Goal: Transaction & Acquisition: Obtain resource

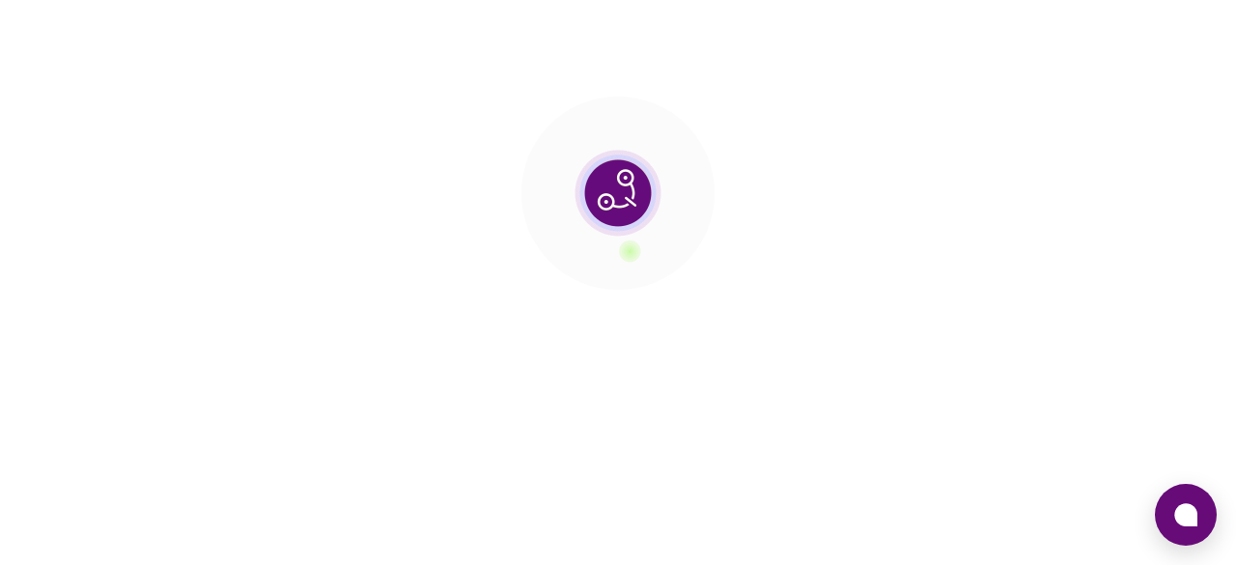
click at [635, 369] on section at bounding box center [618, 193] width 1236 height 386
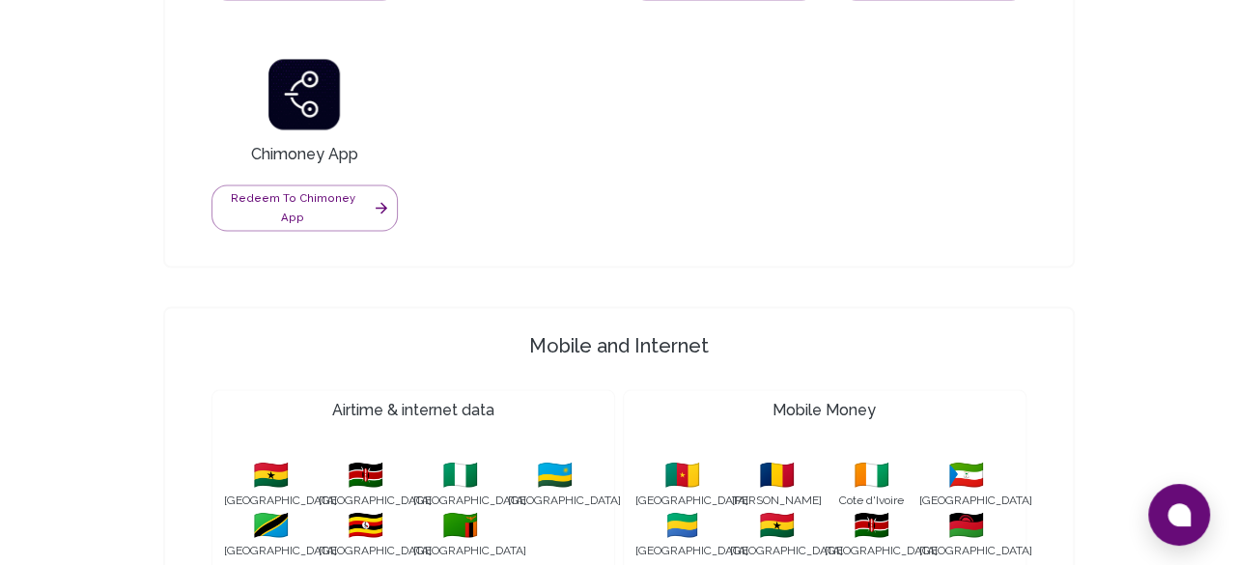
scroll to position [1802, 0]
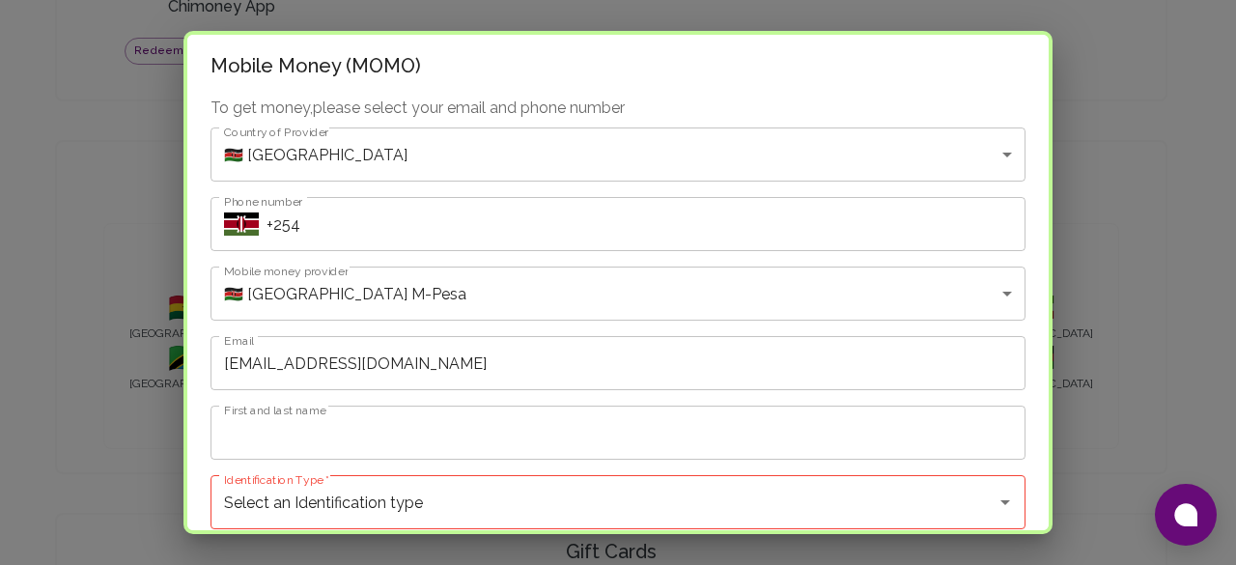
drag, startPoint x: 975, startPoint y: 192, endPoint x: 1034, endPoint y: 158, distance: 67.9
click at [1034, 158] on div "Mobile Money (MOMO) To get money, please select your email and phone number Cou…" at bounding box center [617, 282] width 869 height 503
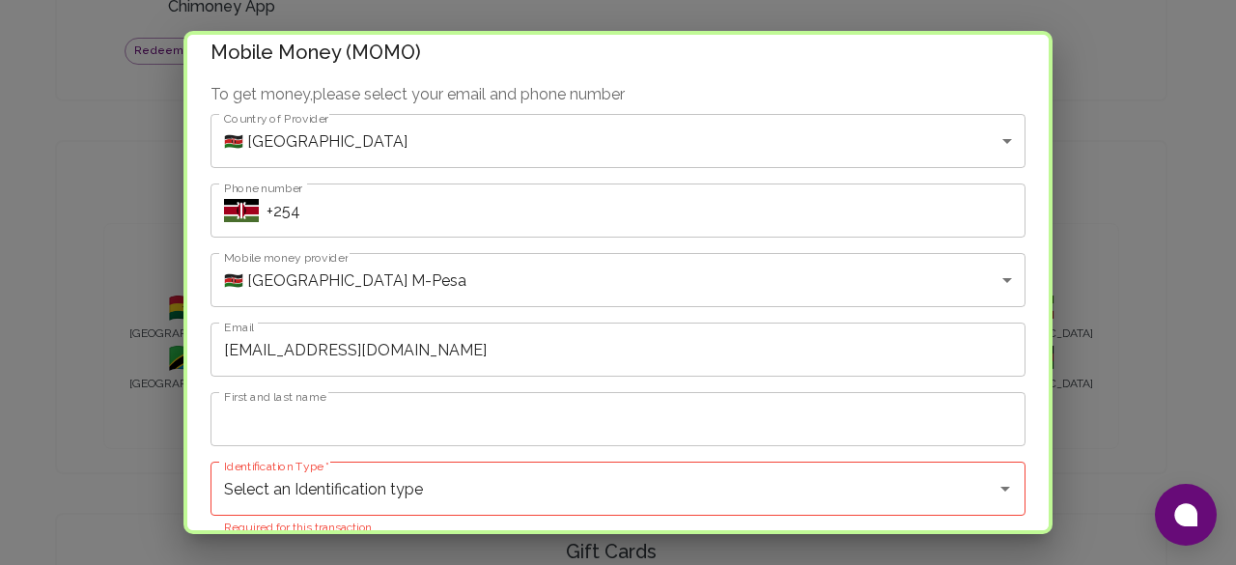
scroll to position [0, 0]
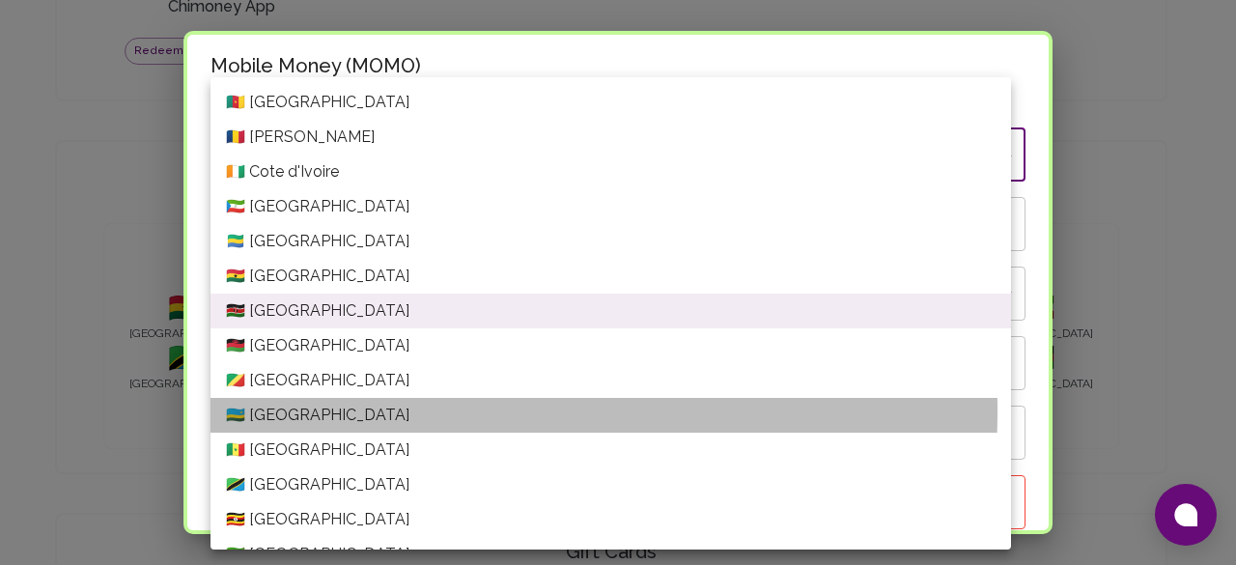
click at [282, 410] on li "🇷🇼 [GEOGRAPHIC_DATA]" at bounding box center [611, 415] width 801 height 35
type input "[GEOGRAPHIC_DATA]"
type input "Rwanda---MTN"
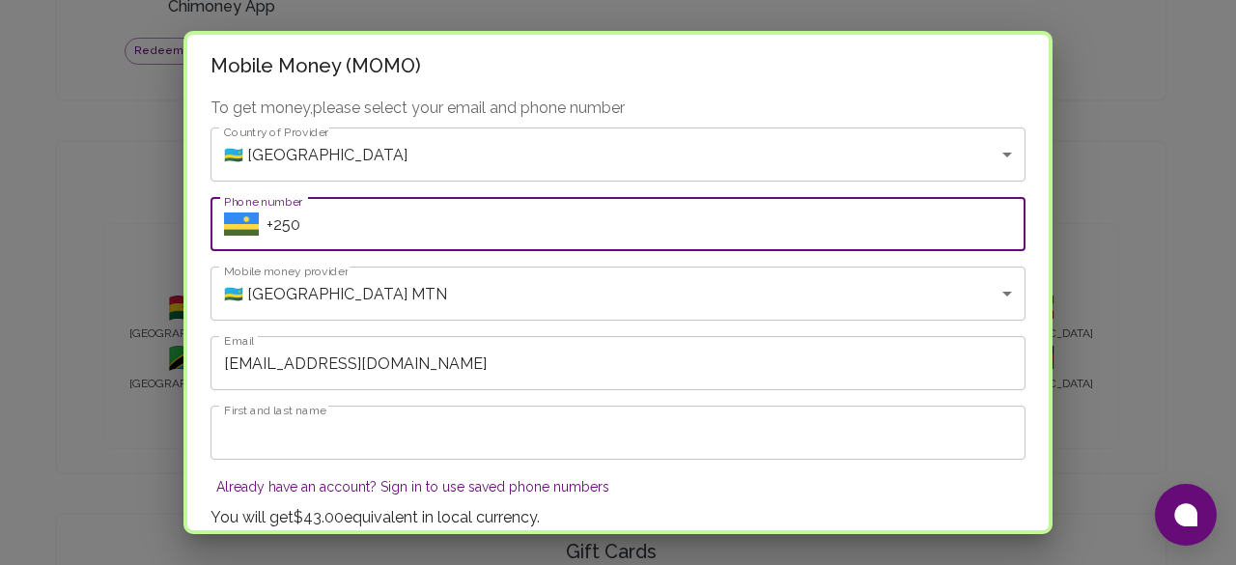
click at [387, 235] on input "+250" at bounding box center [646, 224] width 759 height 54
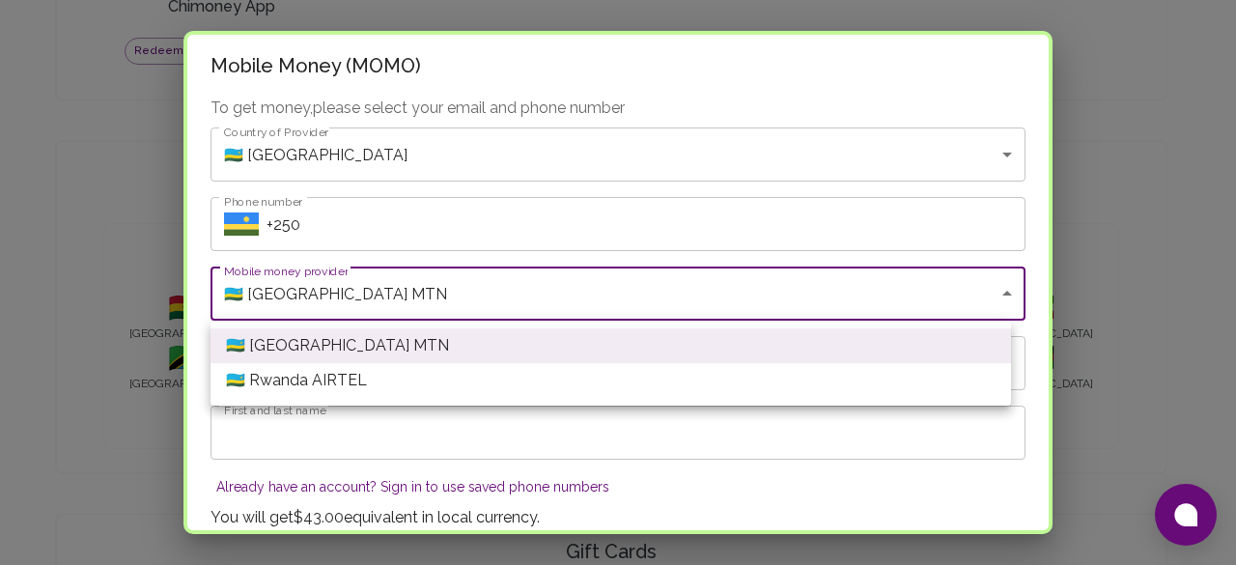
click at [415, 287] on div at bounding box center [618, 282] width 1236 height 565
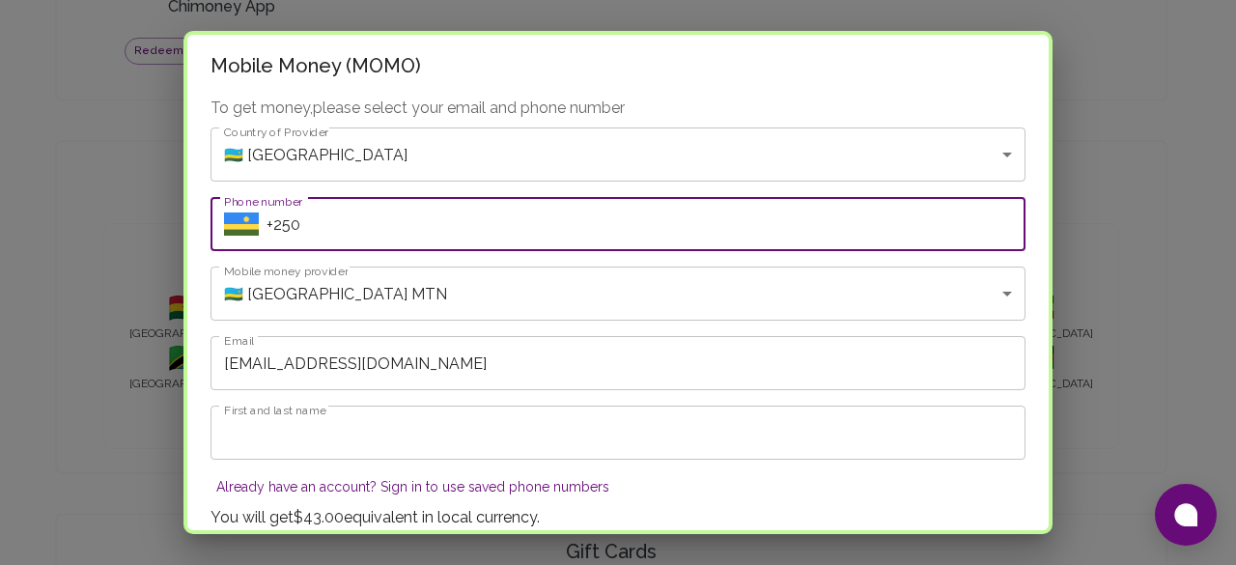
click at [350, 218] on input "+250" at bounding box center [646, 224] width 759 height 54
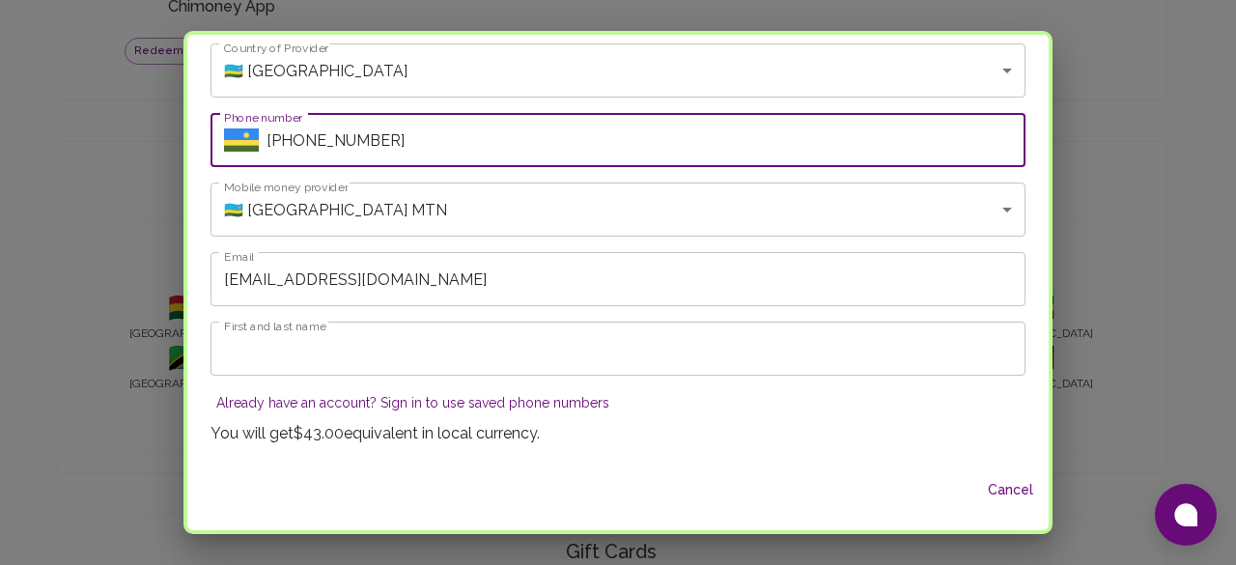
scroll to position [92, 0]
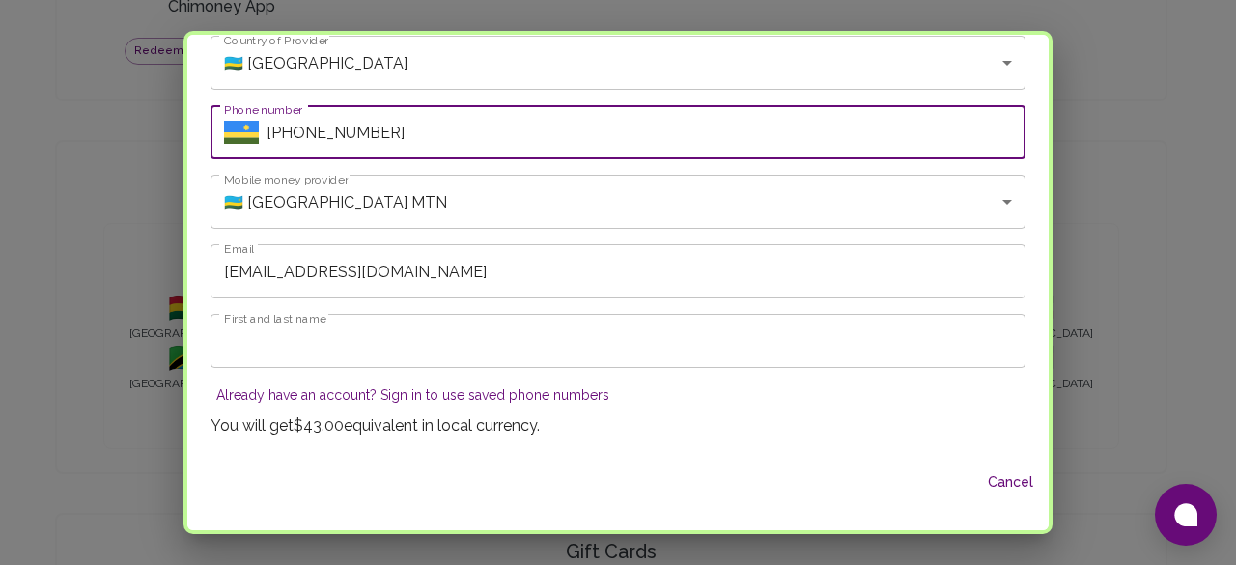
type input "[PHONE_NUMBER]"
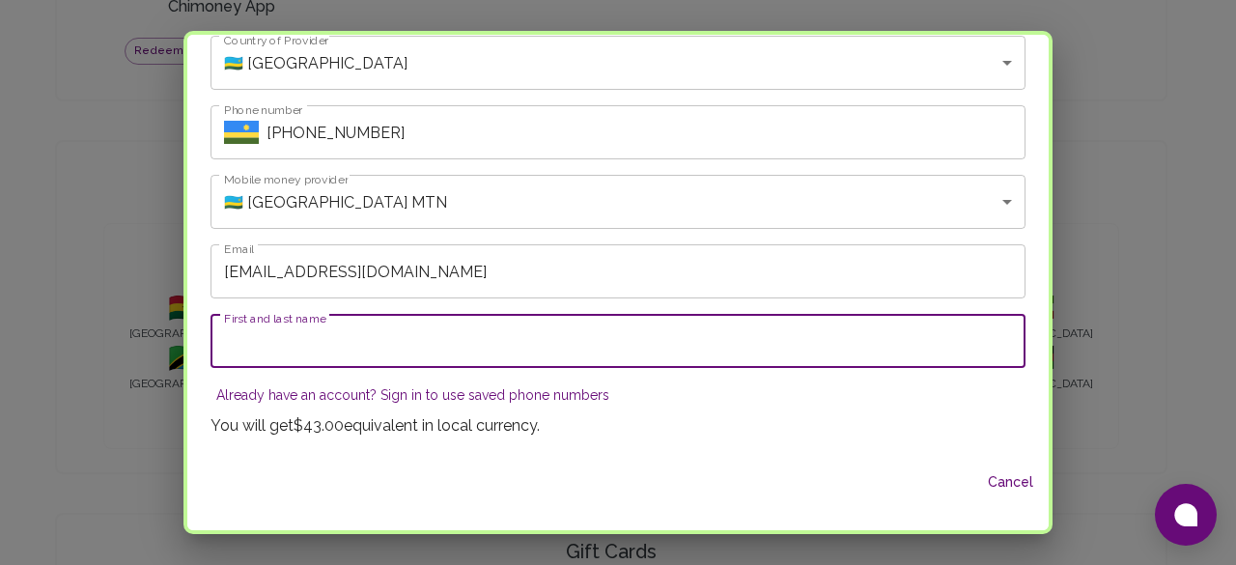
click at [443, 337] on input "First and last name" at bounding box center [618, 341] width 815 height 54
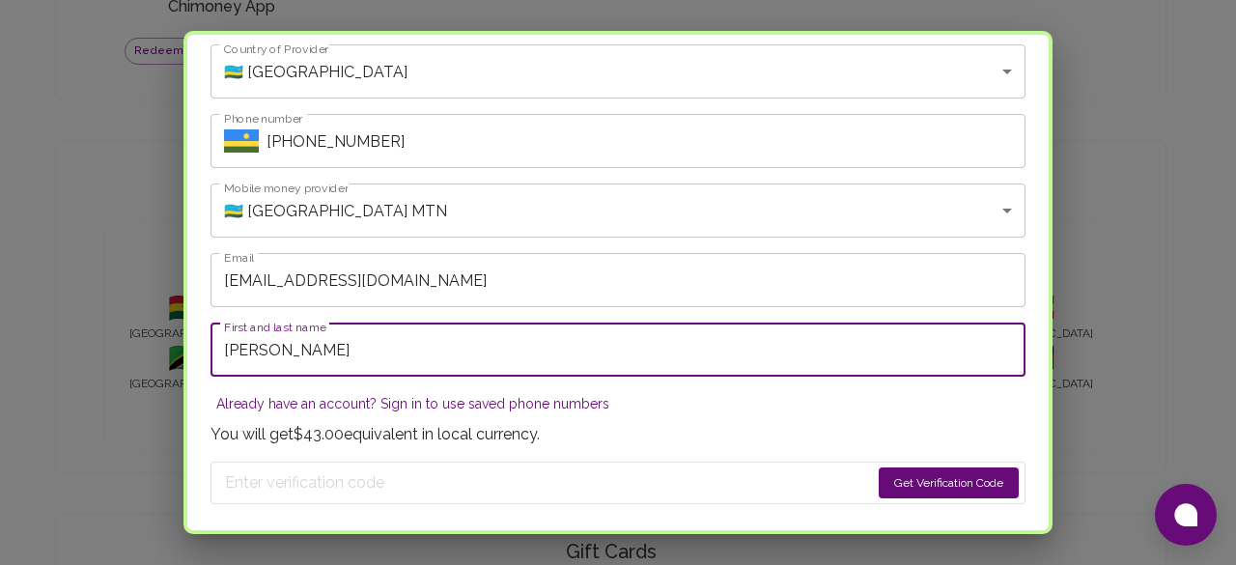
scroll to position [0, 0]
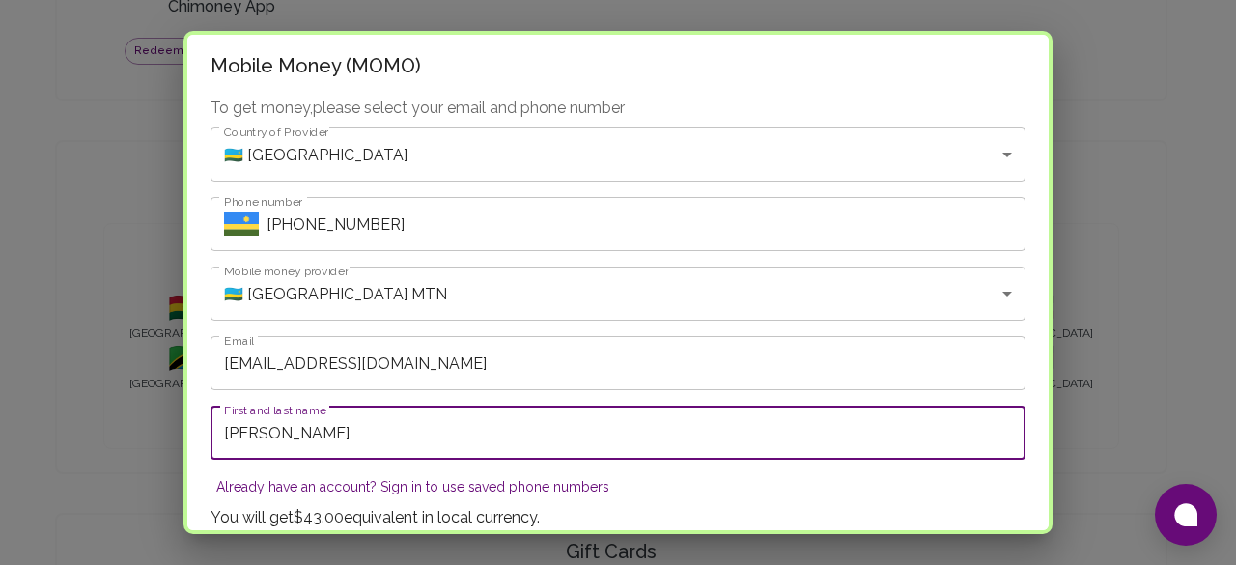
type input "[PERSON_NAME]"
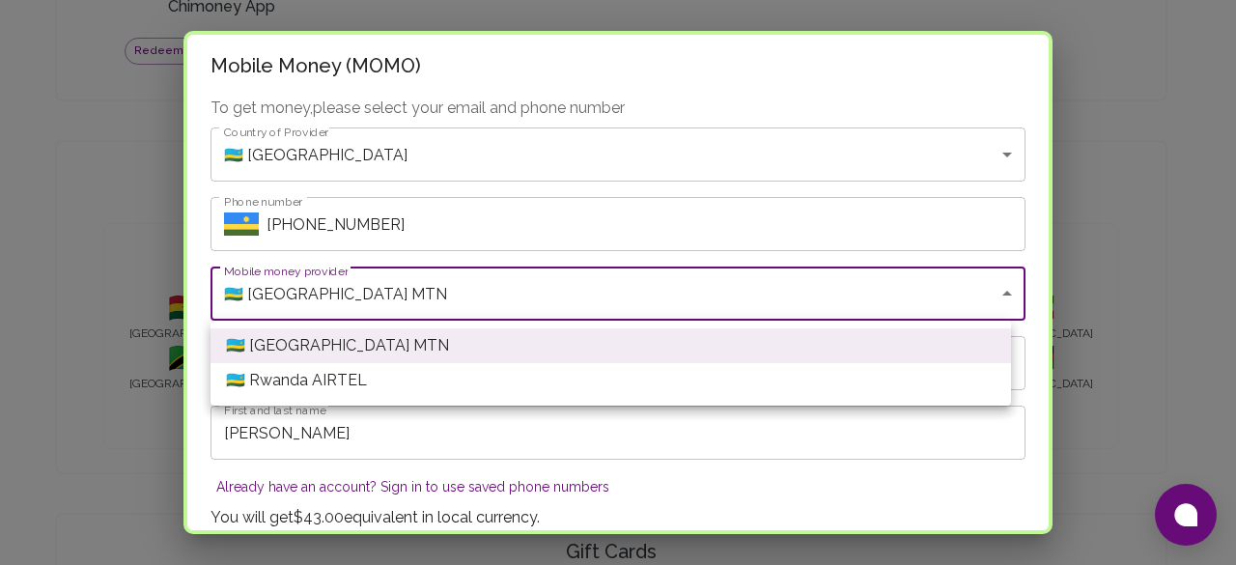
click at [379, 294] on div at bounding box center [618, 282] width 1236 height 565
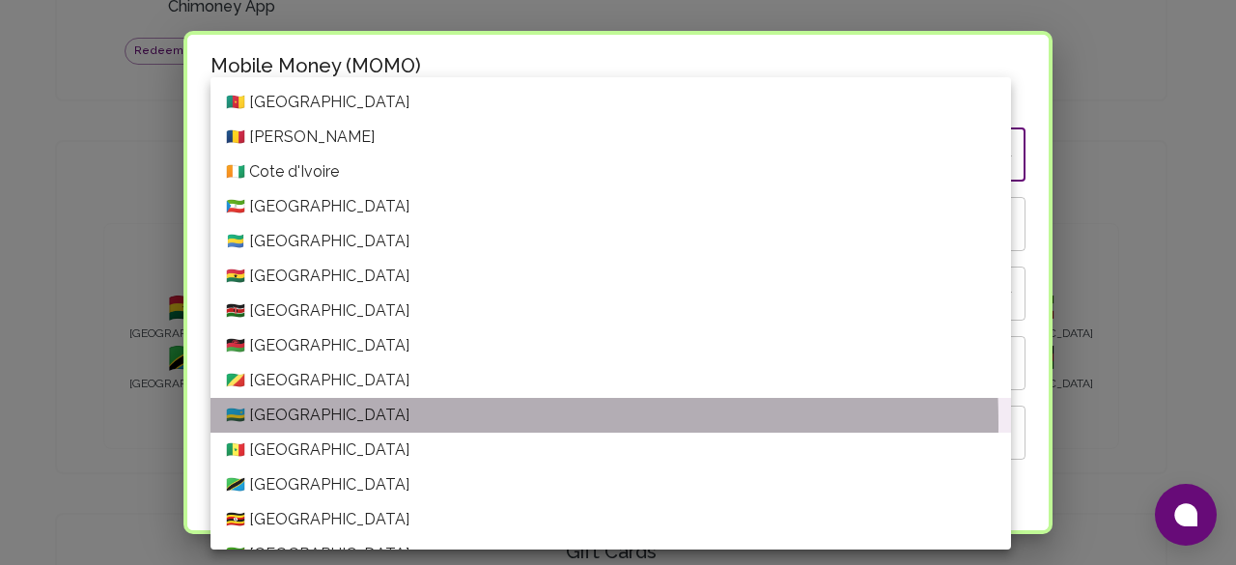
click at [295, 424] on li "🇷🇼 [GEOGRAPHIC_DATA]" at bounding box center [611, 415] width 801 height 35
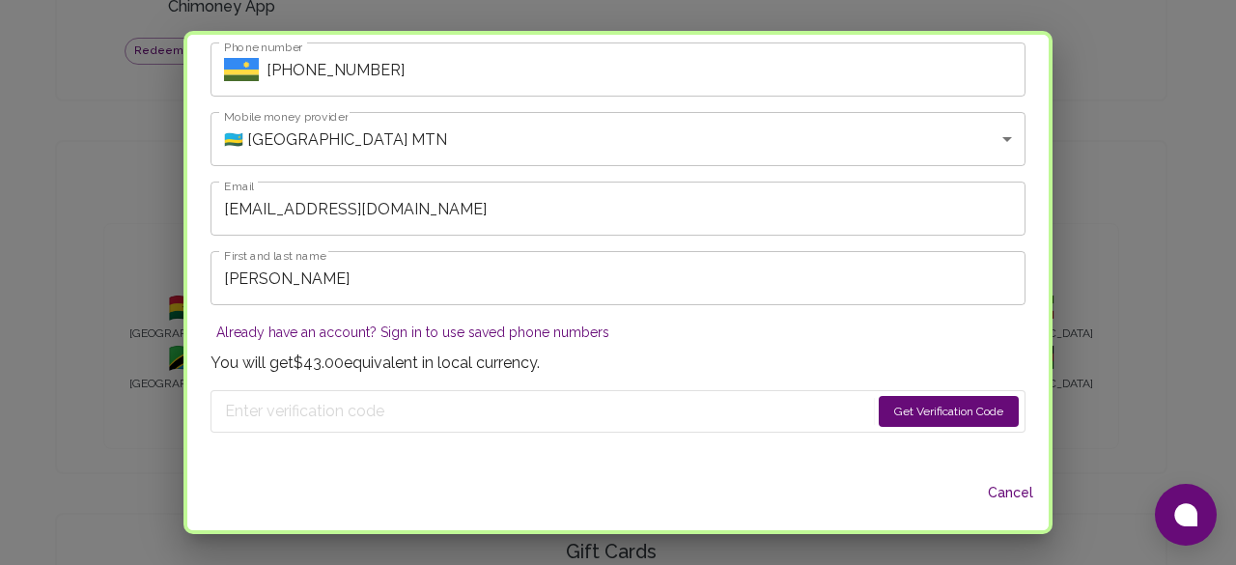
scroll to position [164, 0]
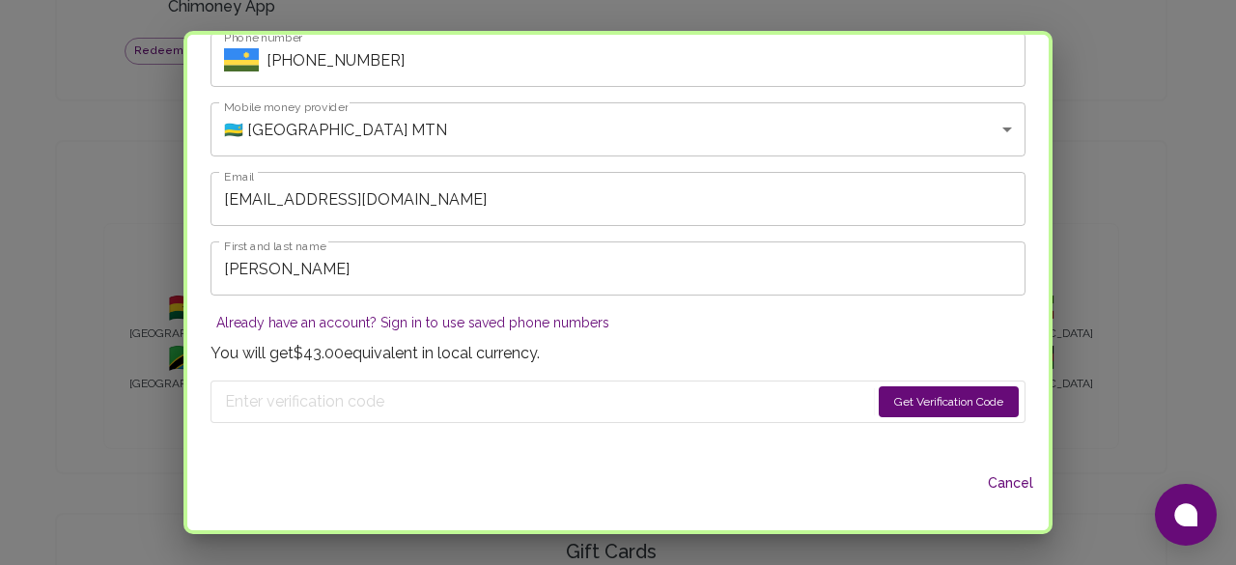
click at [882, 398] on button "Get Verification Code" at bounding box center [949, 401] width 140 height 31
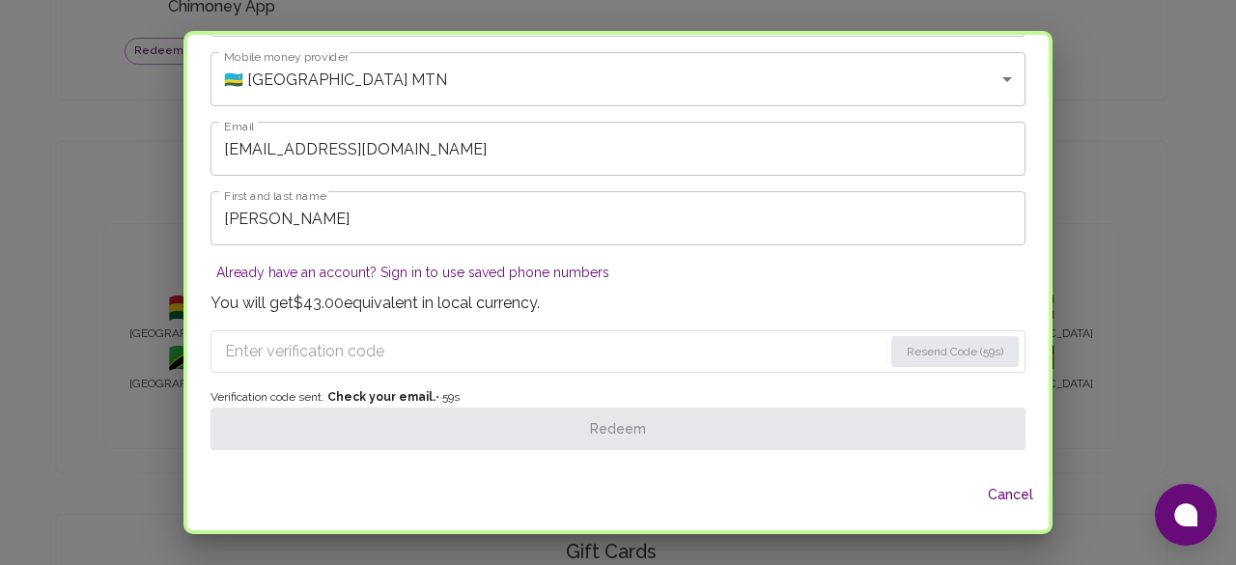
scroll to position [226, 0]
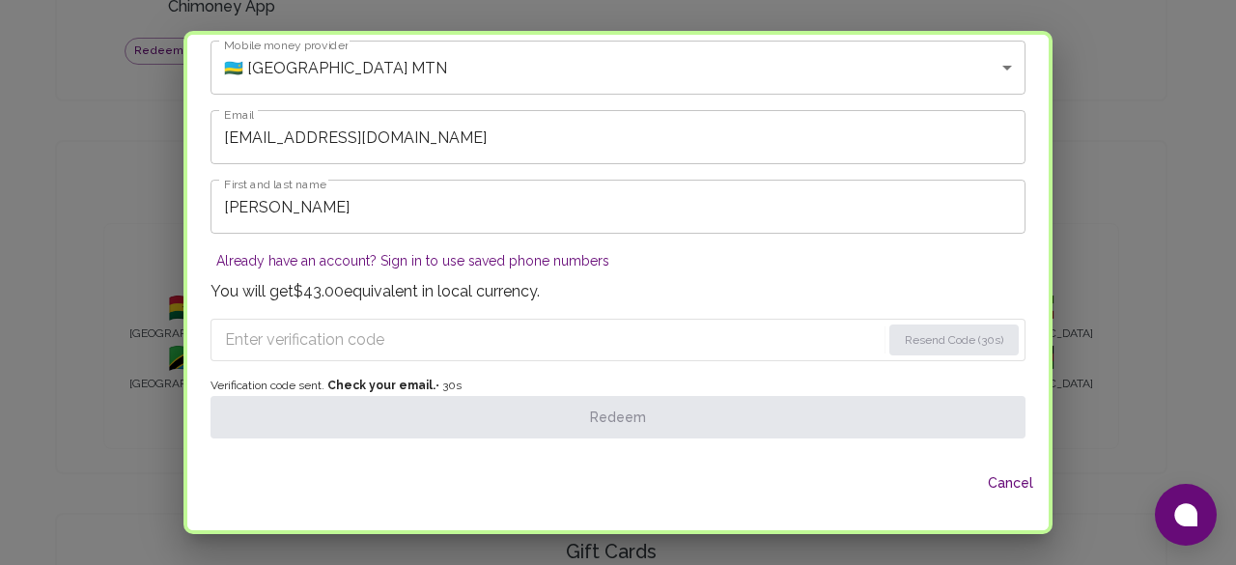
click at [413, 339] on input "Enter verification code" at bounding box center [553, 339] width 656 height 31
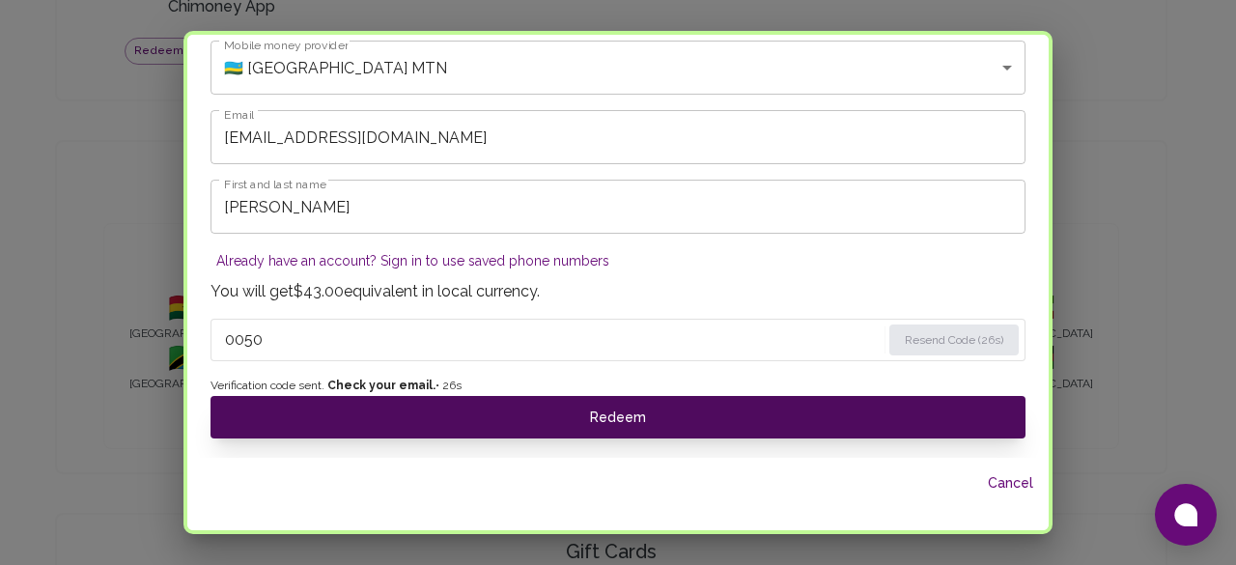
type input "0050"
click at [566, 421] on button "Redeem" at bounding box center [618, 417] width 815 height 42
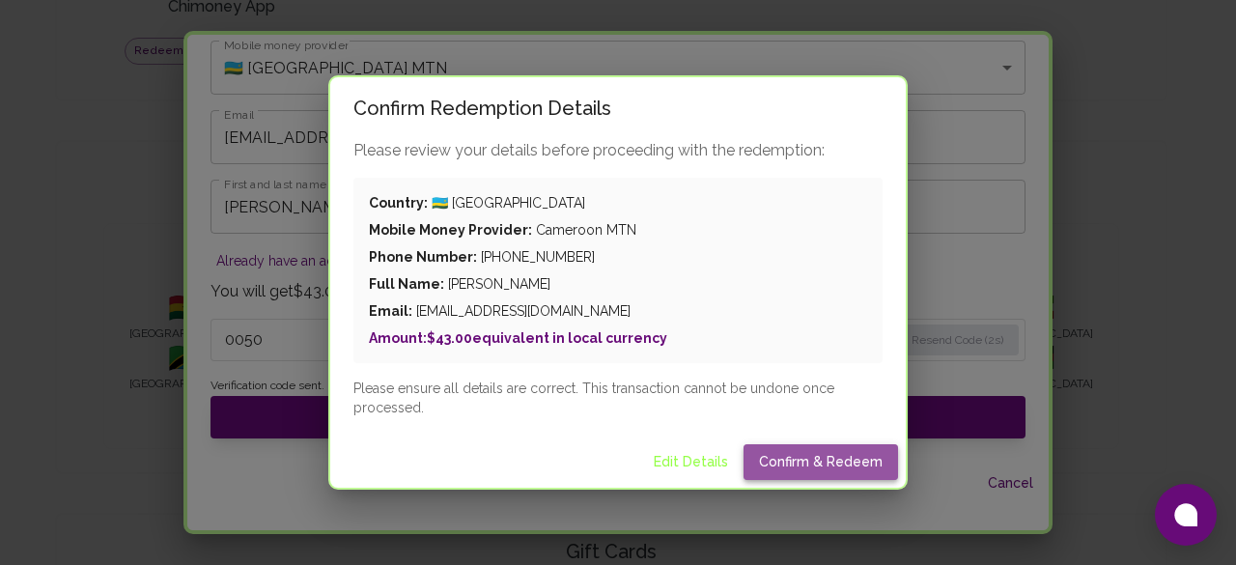
click at [829, 468] on button "Confirm & Redeem" at bounding box center [821, 462] width 155 height 36
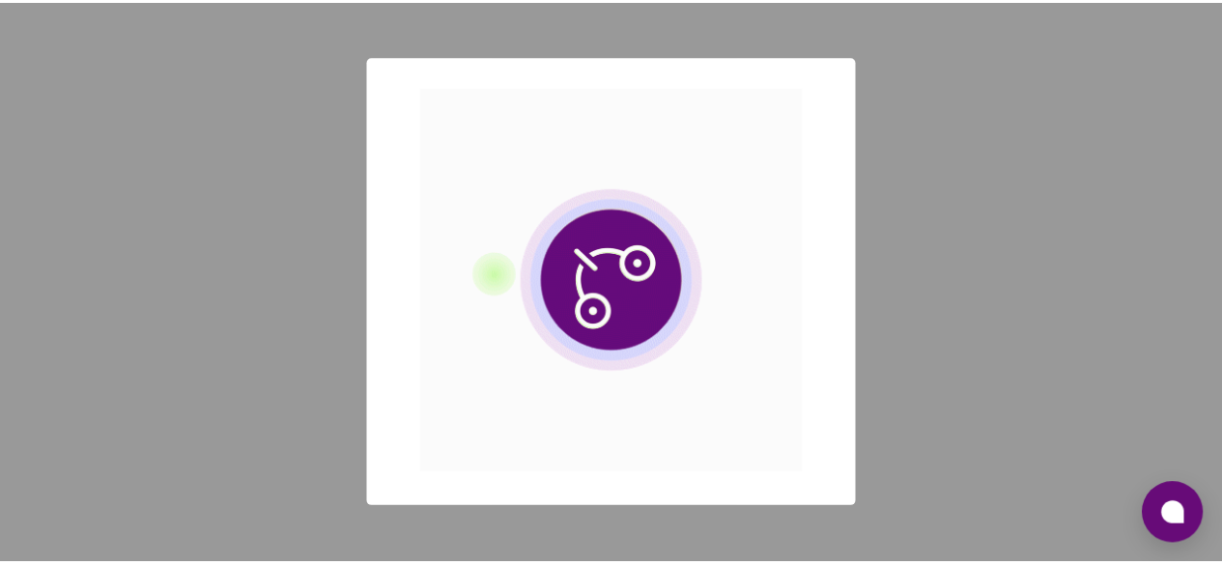
scroll to position [0, 0]
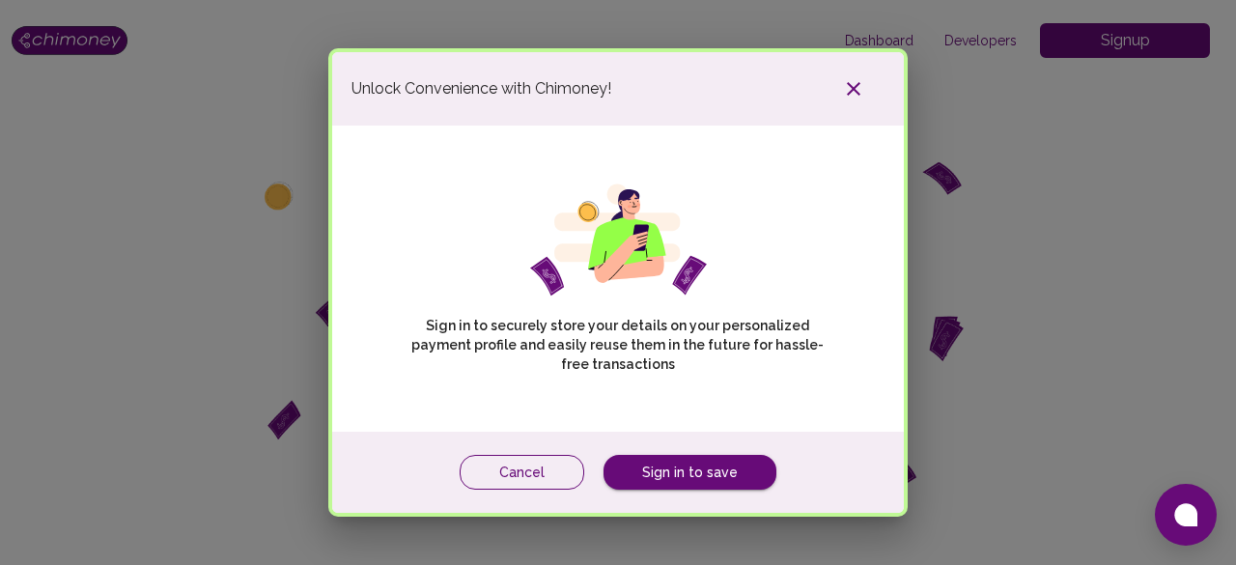
click at [536, 479] on button "Cancel" at bounding box center [522, 473] width 125 height 36
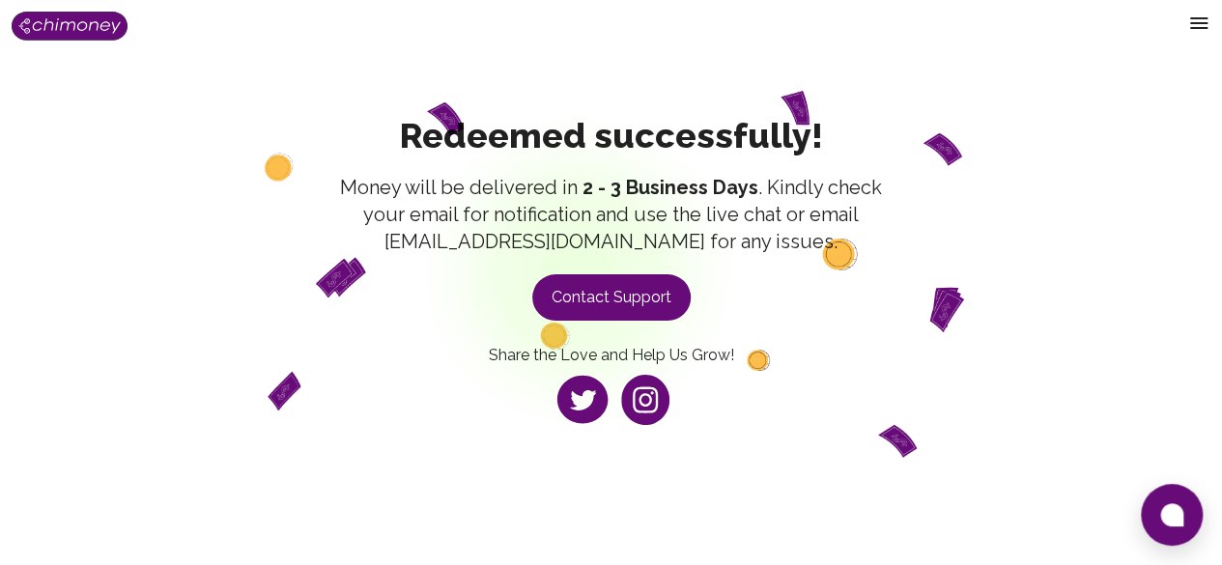
click at [589, 321] on button "Contact Support" at bounding box center [611, 297] width 158 height 46
click at [647, 321] on button "Contact Support" at bounding box center [611, 297] width 158 height 46
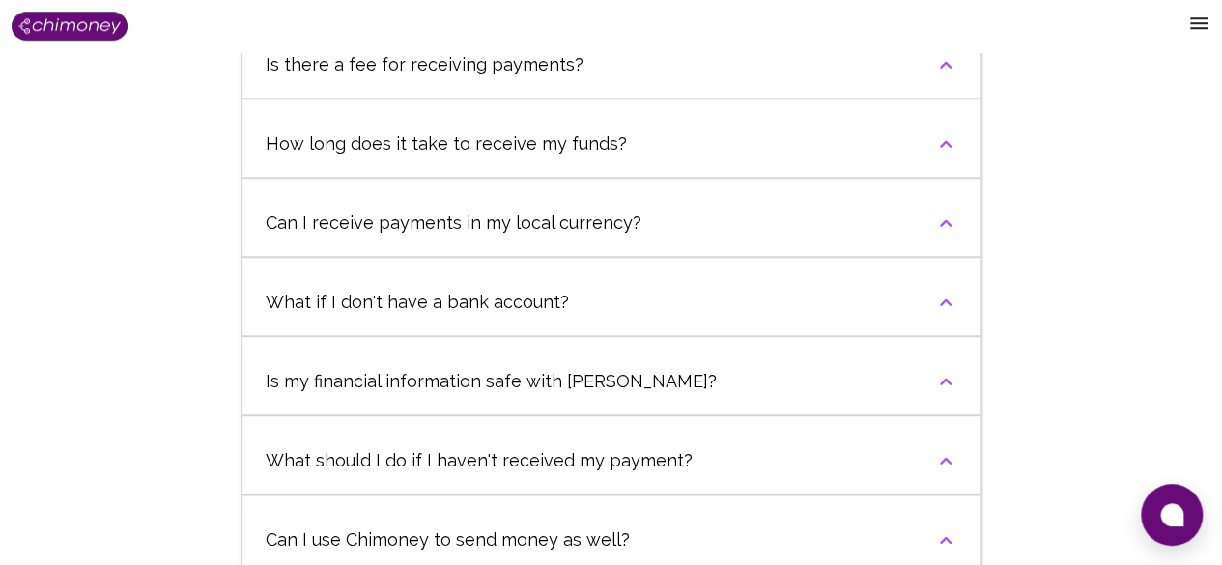
scroll to position [883, 0]
click at [923, 176] on button "How long does it take to receive my funds?" at bounding box center [611, 143] width 738 height 66
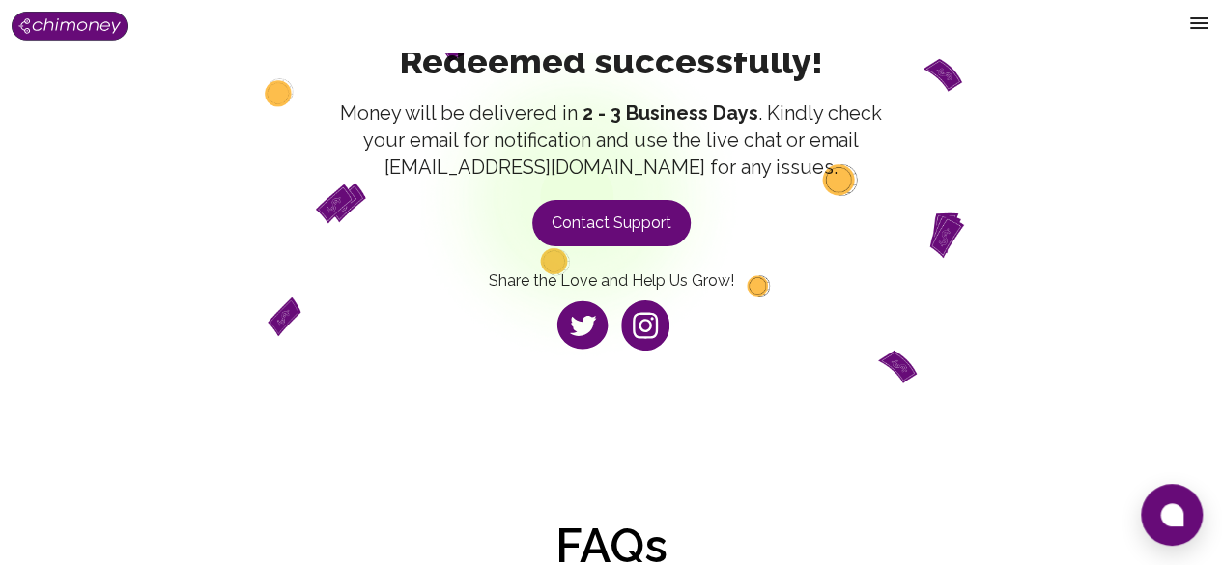
scroll to position [75, 0]
